Goal: Task Accomplishment & Management: Manage account settings

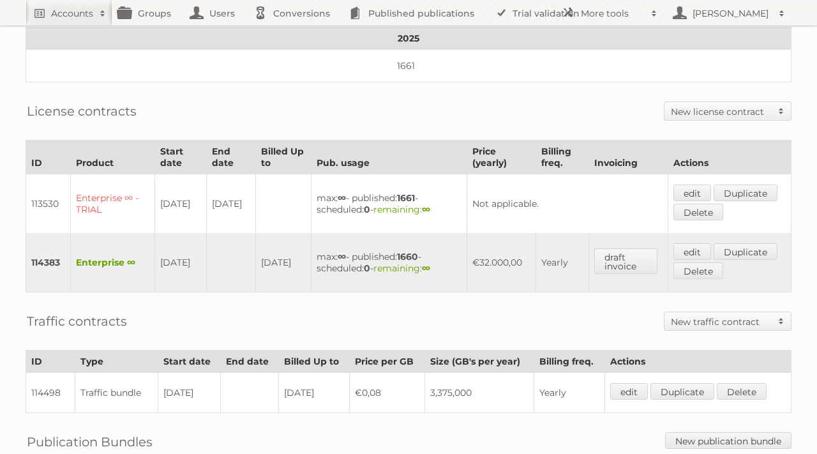
scroll to position [278, 0]
click at [686, 243] on link "edit" at bounding box center [693, 251] width 38 height 17
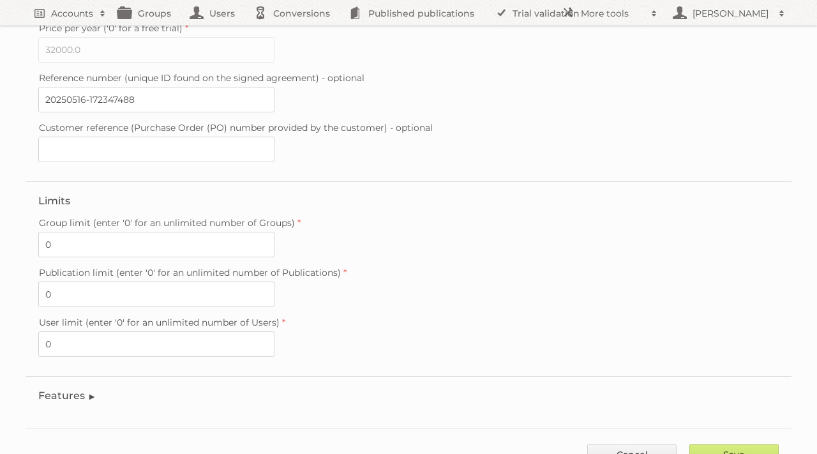
scroll to position [362, 0]
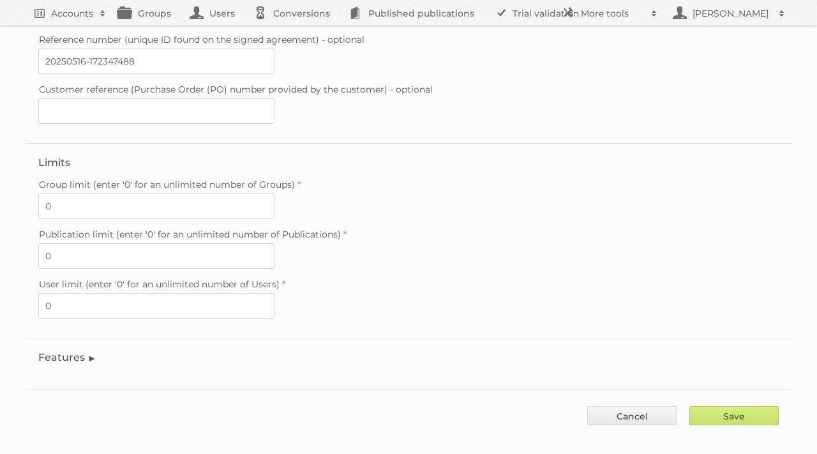
click at [86, 351] on legend "Features" at bounding box center [67, 357] width 58 height 12
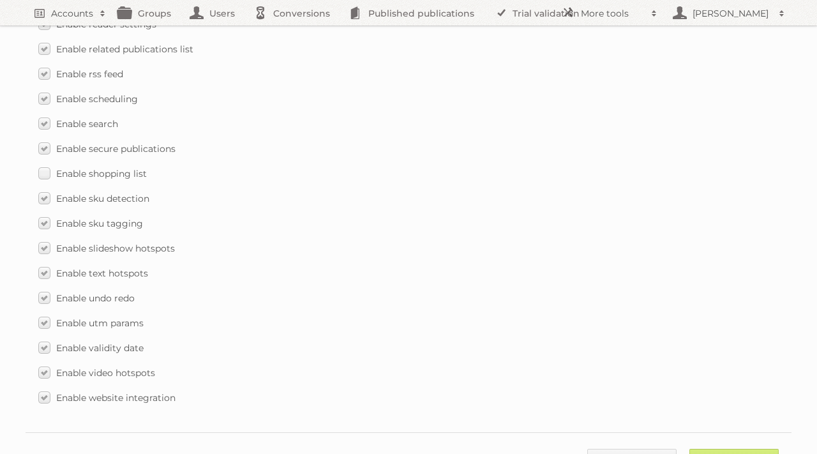
scroll to position [1840, 0]
click at [45, 213] on label "Enable sku tagging" at bounding box center [90, 222] width 105 height 19
click at [0, 0] on input "Enable sku tagging" at bounding box center [0, 0] width 0 height 0
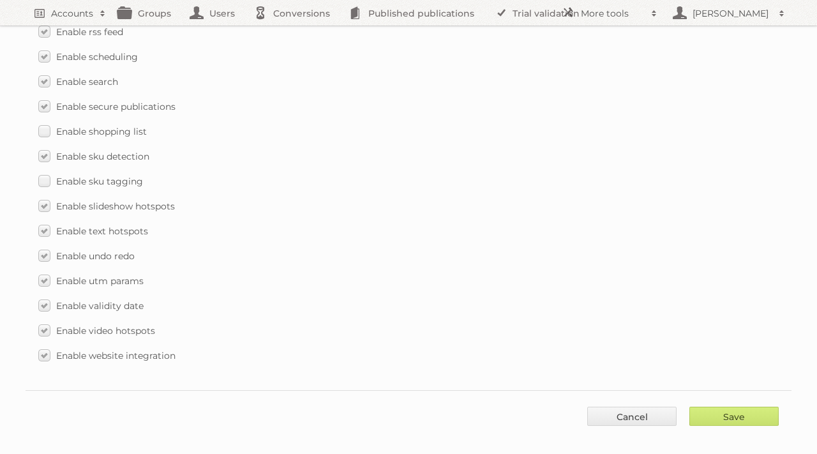
scroll to position [1881, 0]
click at [719, 406] on input "Save" at bounding box center [734, 415] width 89 height 19
type input "..."
